Goal: Transaction & Acquisition: Subscribe to service/newsletter

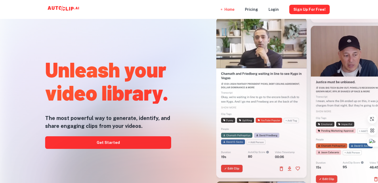
click at [123, 142] on div at bounding box center [189, 183] width 303 height 105
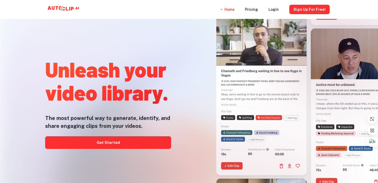
click at [112, 143] on div at bounding box center [189, 183] width 303 height 105
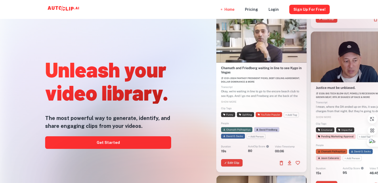
click at [114, 142] on div at bounding box center [189, 183] width 303 height 105
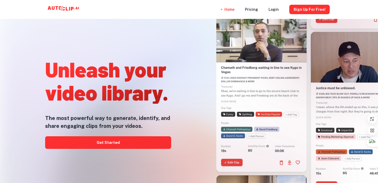
click at [114, 142] on div at bounding box center [189, 183] width 303 height 105
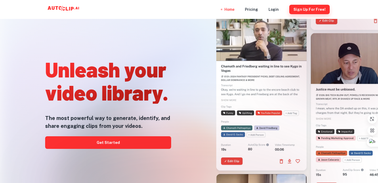
click at [311, 12] on button "Sign Up for free!" at bounding box center [309, 9] width 40 height 9
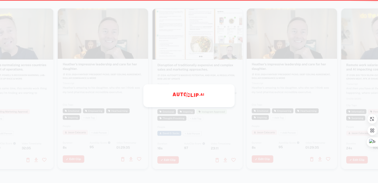
click at [311, 12] on video at bounding box center [292, 30] width 90 height 45
